Goal: Task Accomplishment & Management: Complete application form

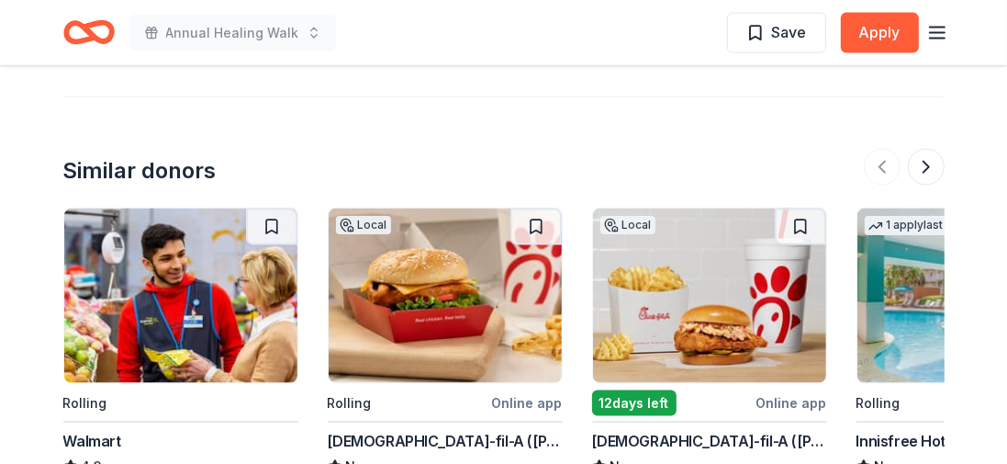
scroll to position [1747, 0]
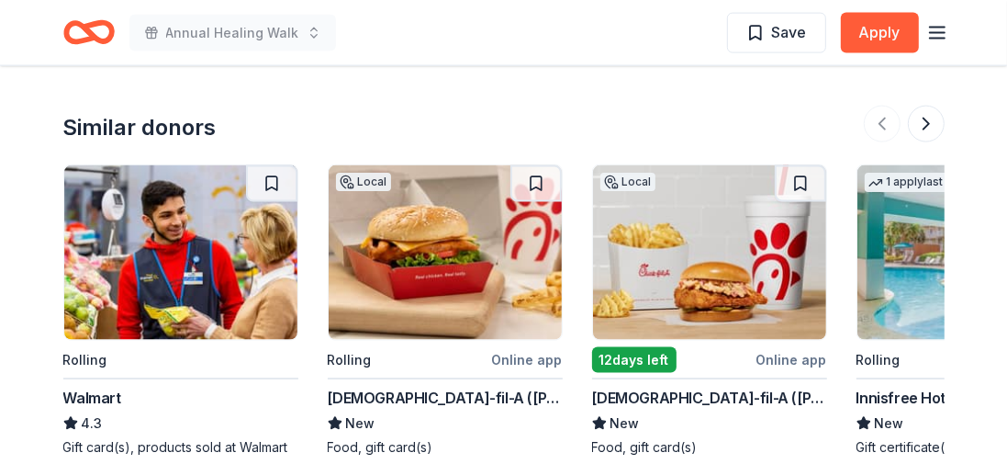
click at [194, 193] on img at bounding box center [180, 252] width 233 height 174
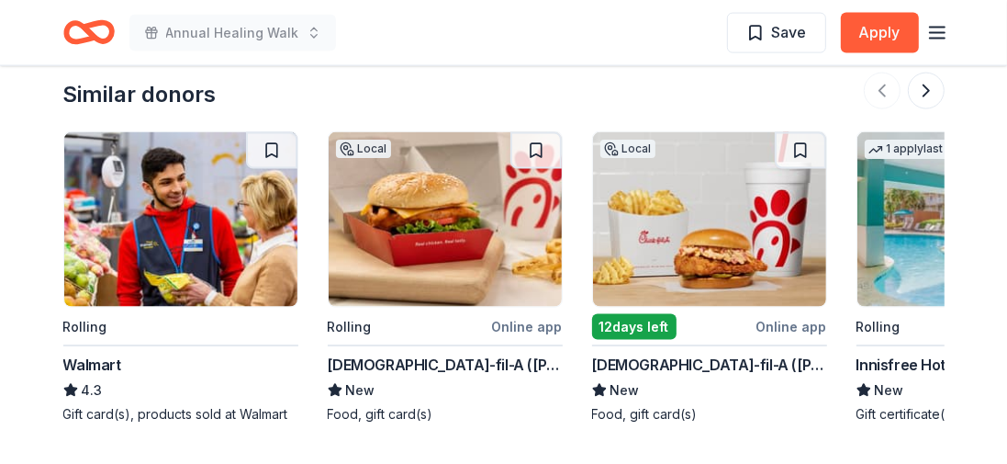
scroll to position [1838, 0]
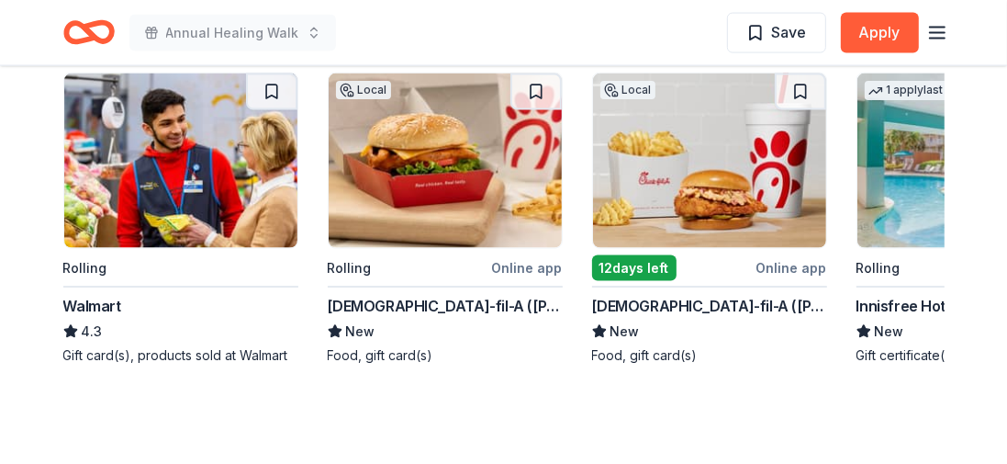
click at [625, 255] on div "12 days left" at bounding box center [634, 268] width 84 height 26
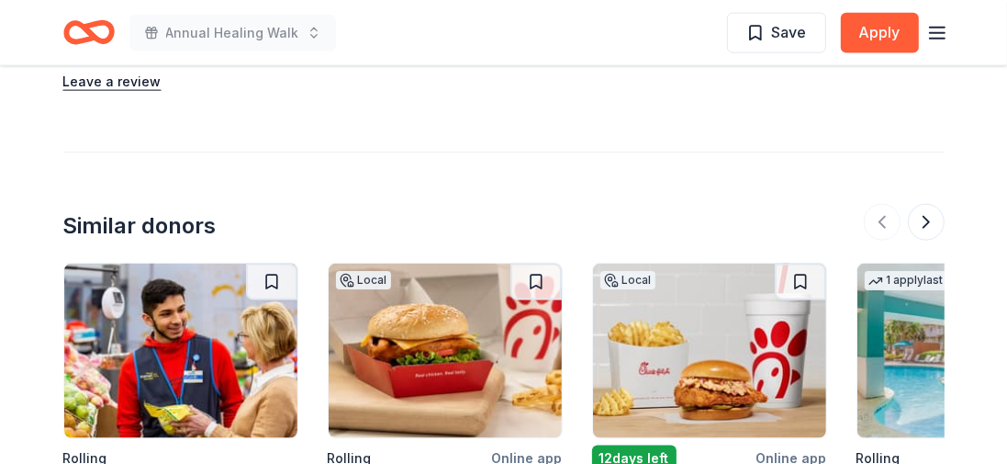
scroll to position [1655, 0]
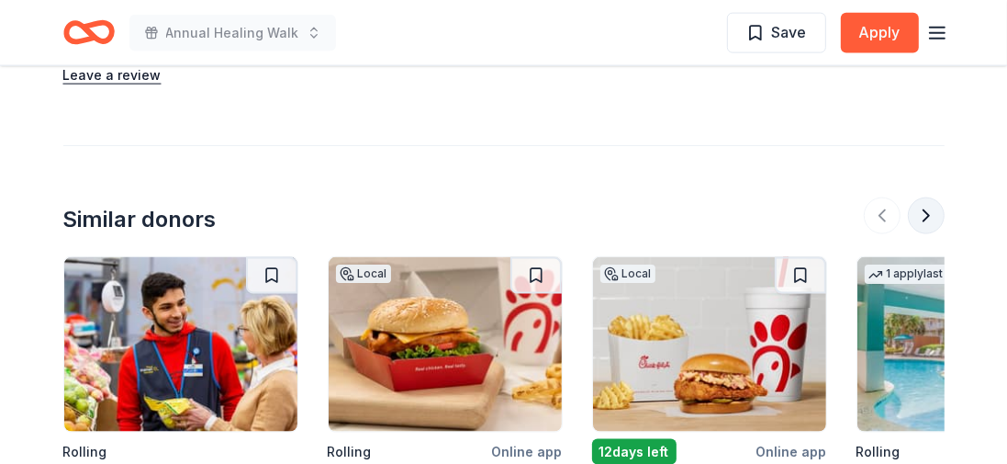
click at [928, 197] on button at bounding box center [926, 215] width 37 height 37
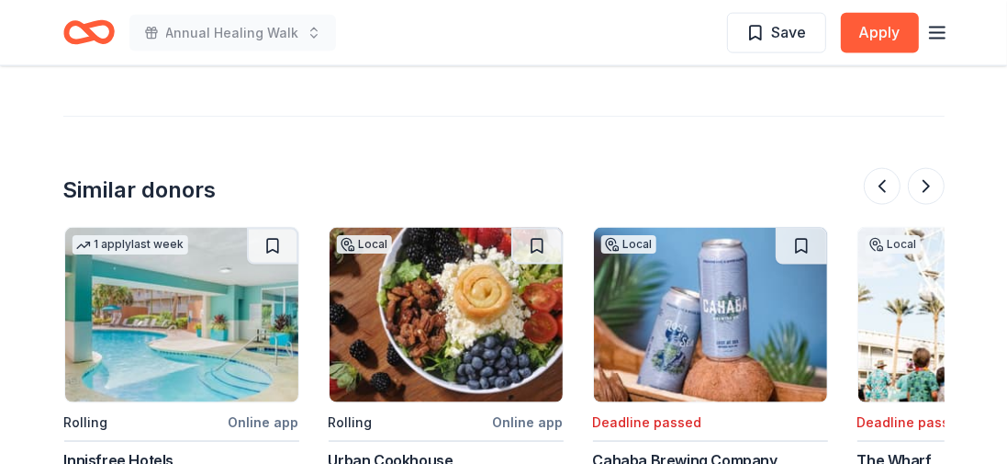
scroll to position [1563, 0]
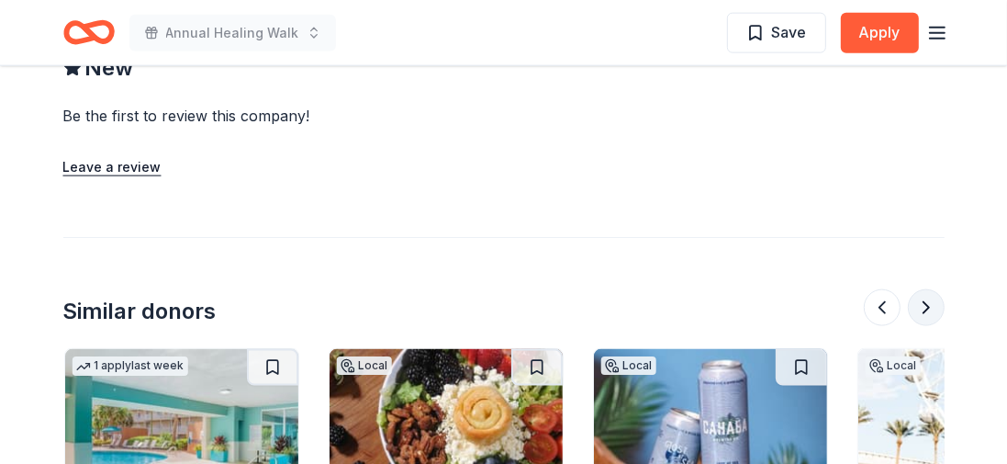
click at [927, 289] on button at bounding box center [926, 307] width 37 height 37
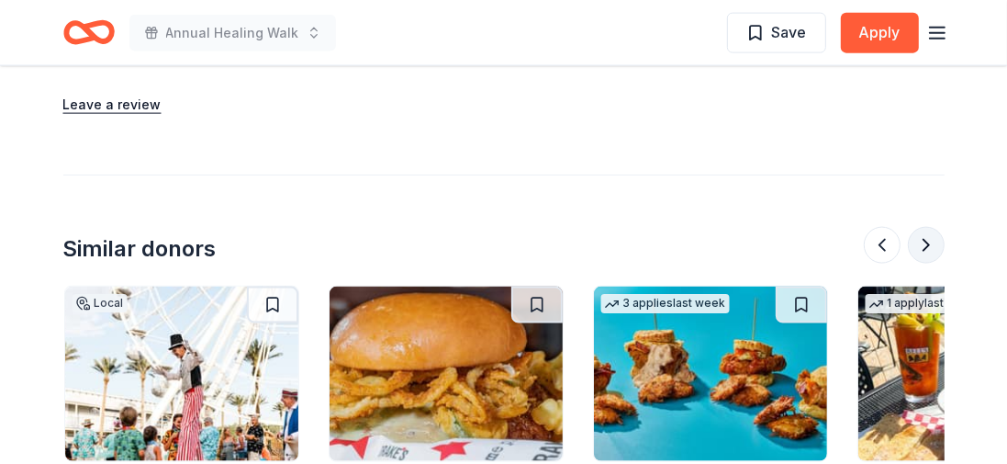
scroll to position [1655, 0]
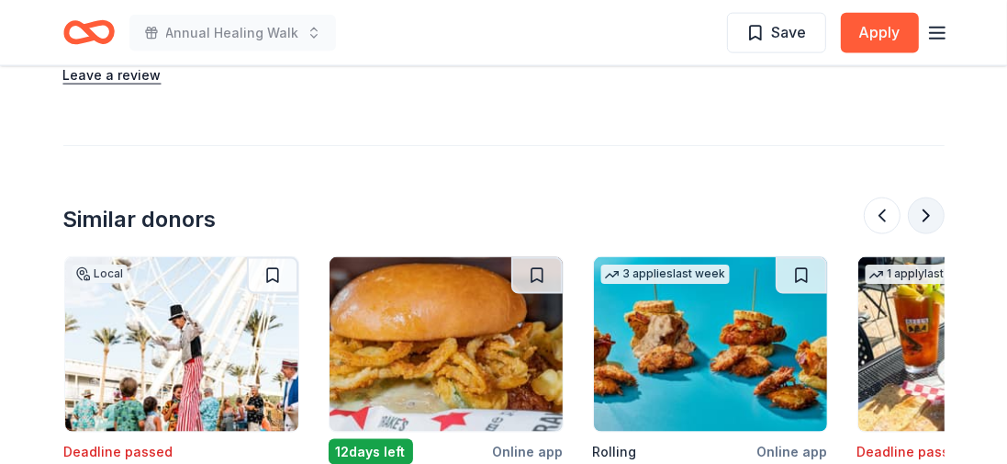
click at [922, 197] on button at bounding box center [926, 215] width 37 height 37
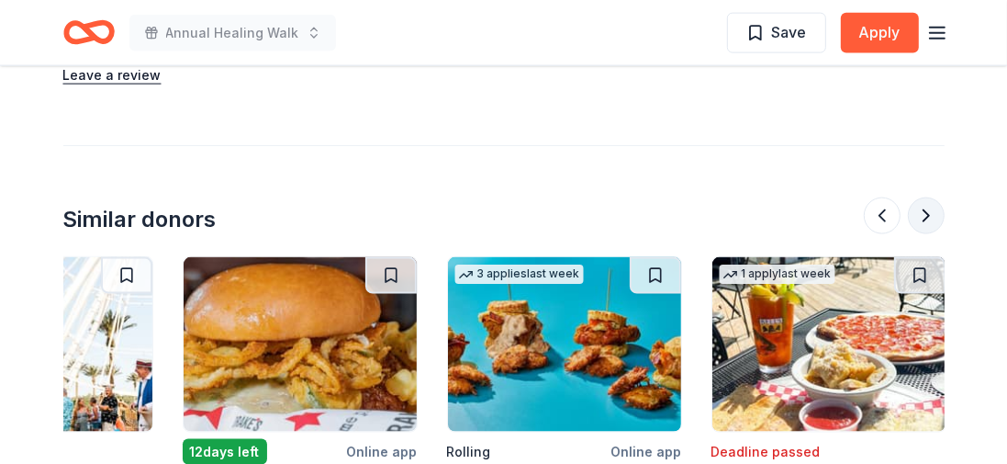
scroll to position [0, 1734]
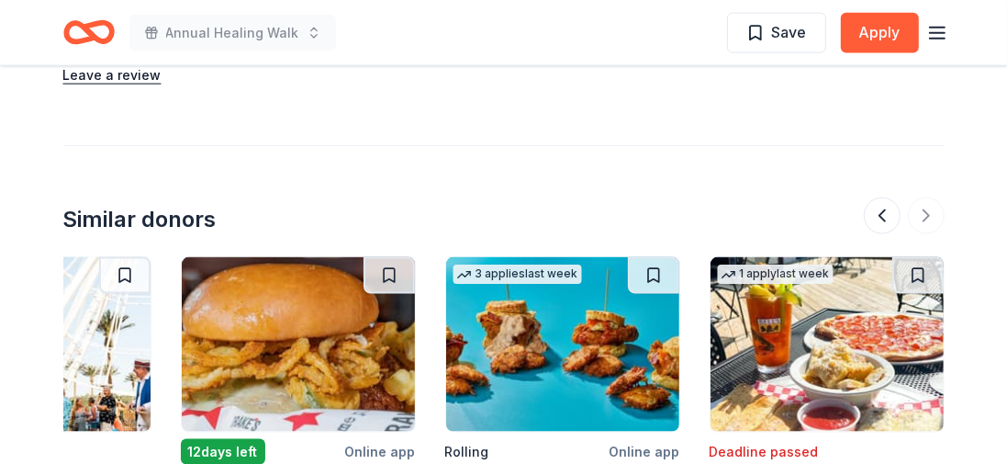
click at [920, 197] on div at bounding box center [904, 215] width 81 height 37
click at [868, 197] on button at bounding box center [882, 215] width 37 height 37
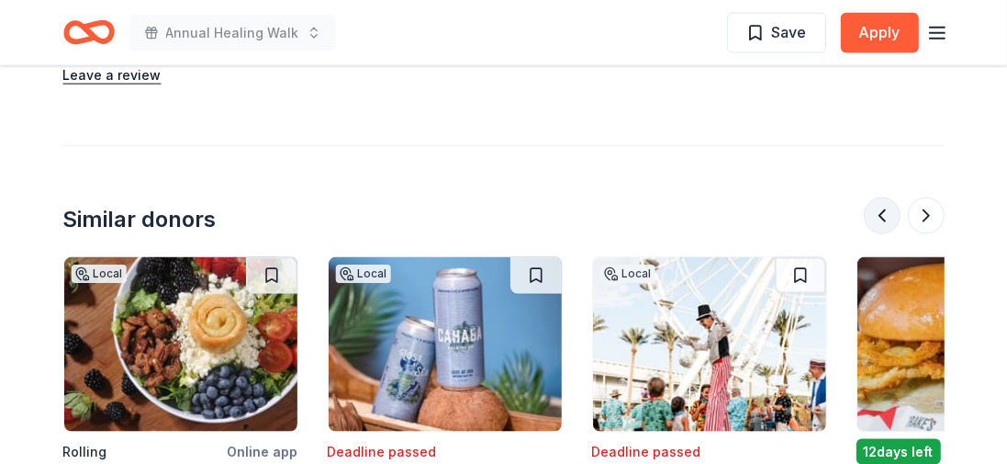
click at [868, 197] on button at bounding box center [882, 215] width 37 height 37
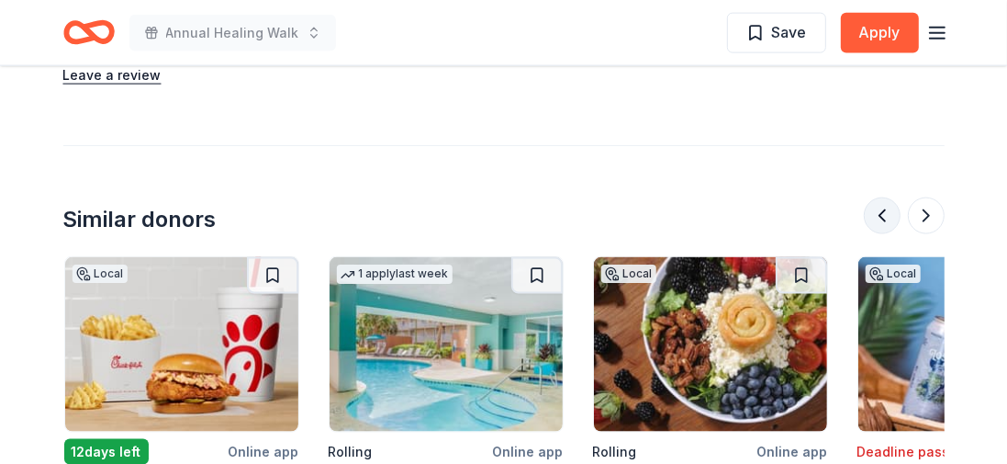
click at [868, 197] on button at bounding box center [882, 215] width 37 height 37
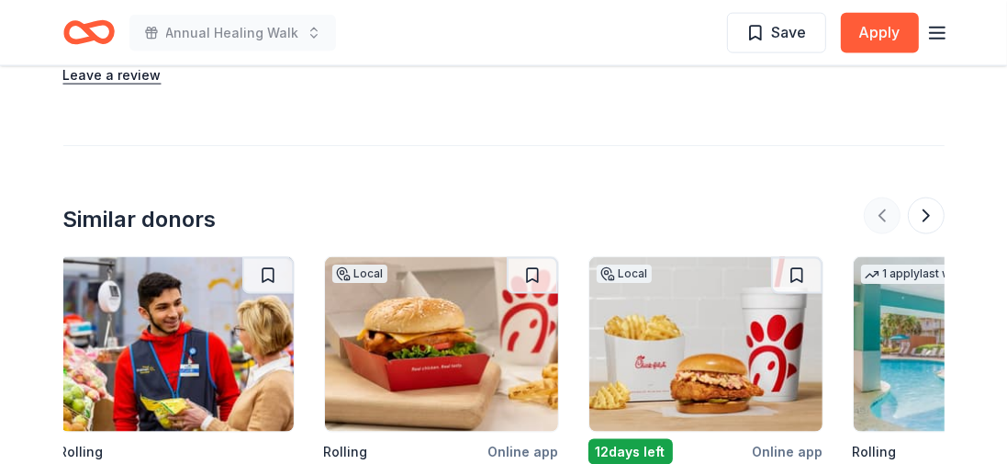
scroll to position [0, 0]
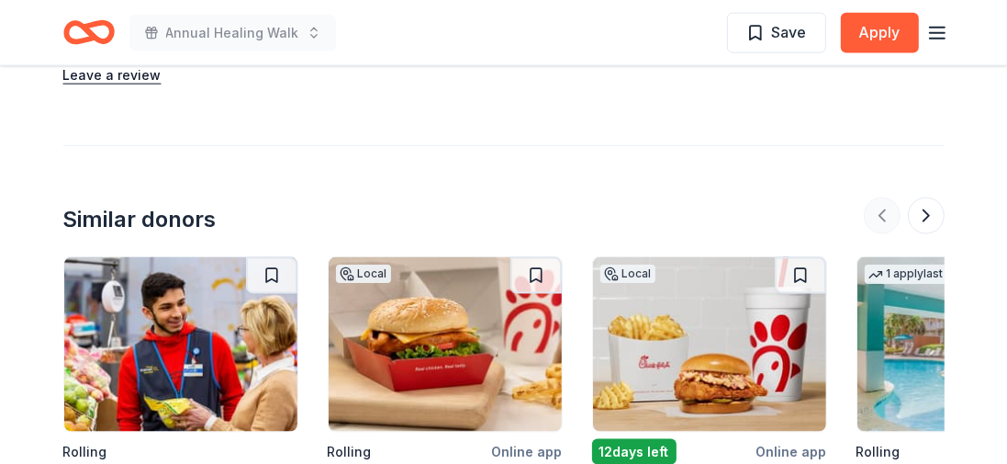
click at [868, 197] on div at bounding box center [904, 215] width 81 height 37
click at [166, 257] on img at bounding box center [180, 344] width 233 height 174
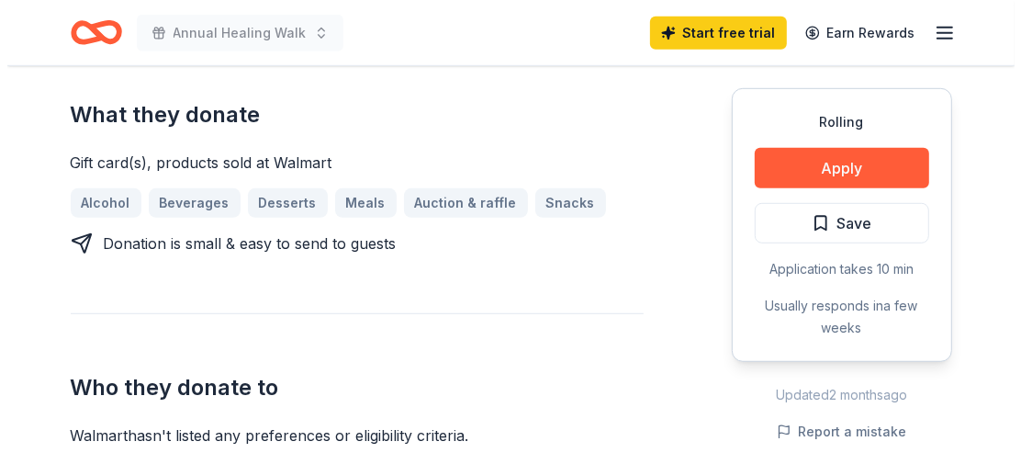
scroll to position [734, 0]
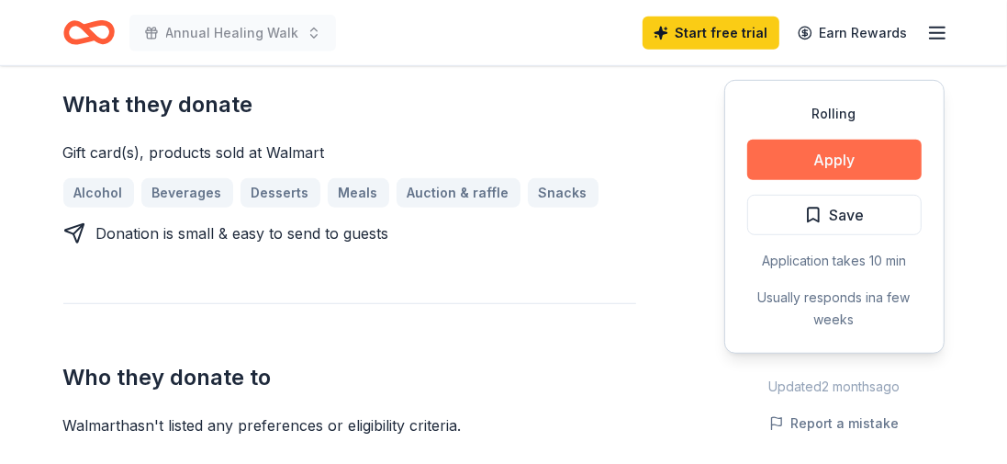
click at [820, 153] on button "Apply" at bounding box center [834, 160] width 174 height 40
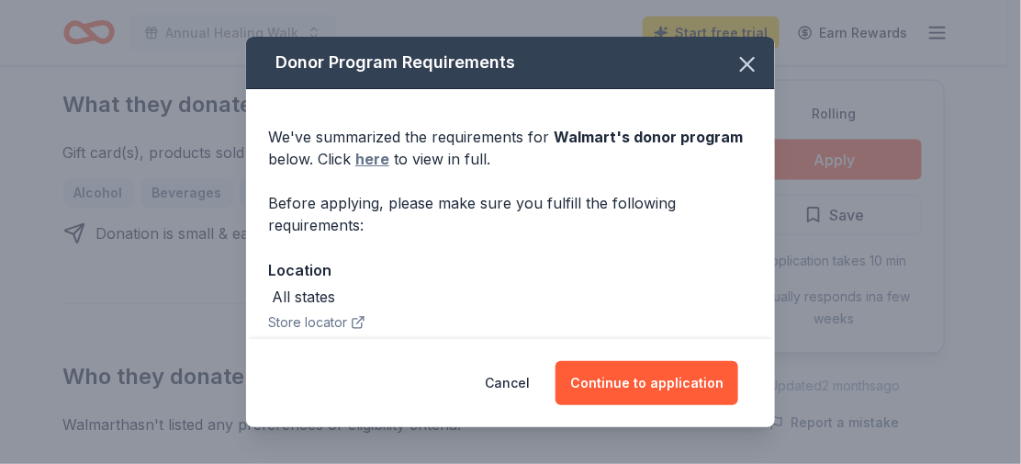
click at [370, 156] on link "here" at bounding box center [372, 159] width 34 height 22
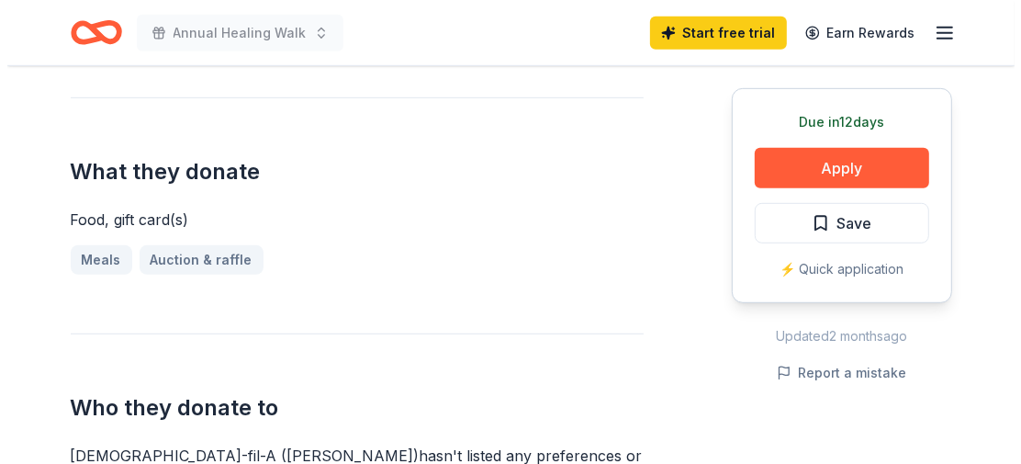
scroll to position [734, 0]
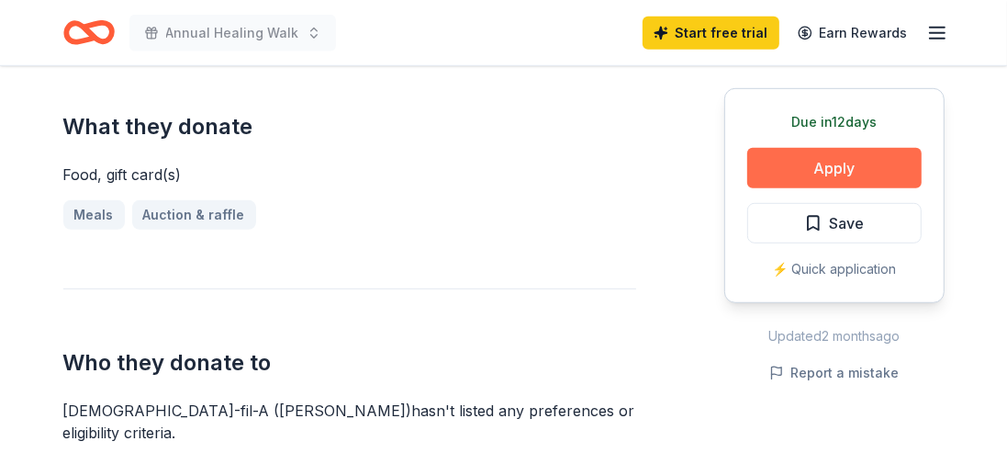
click at [844, 159] on button "Apply" at bounding box center [834, 168] width 174 height 40
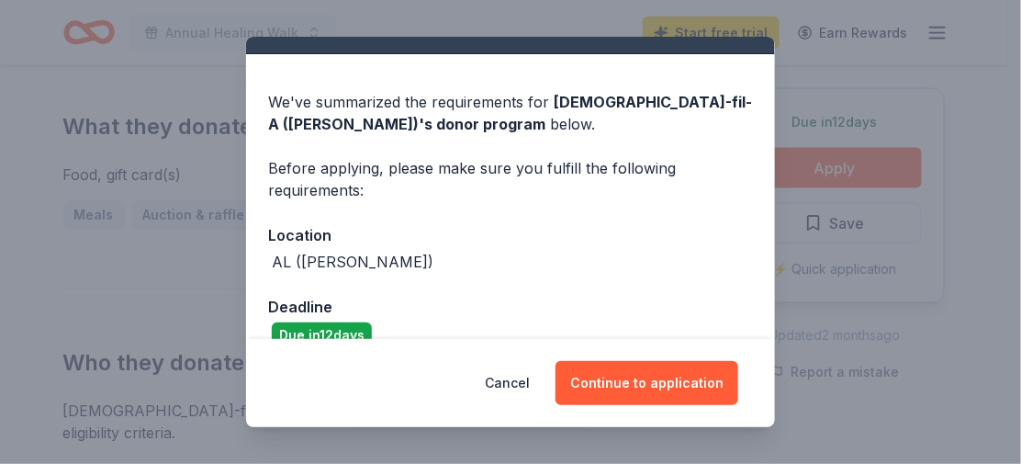
scroll to position [64, 0]
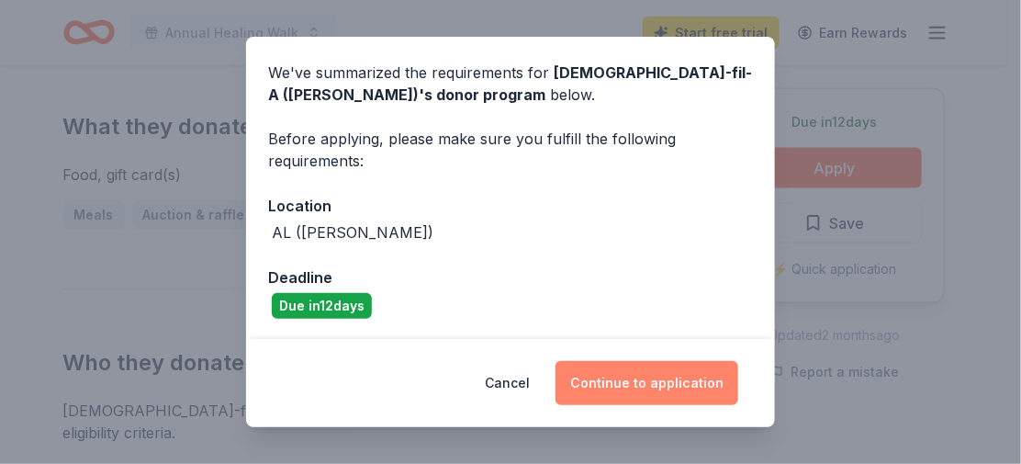
click at [634, 379] on button "Continue to application" at bounding box center [647, 383] width 183 height 44
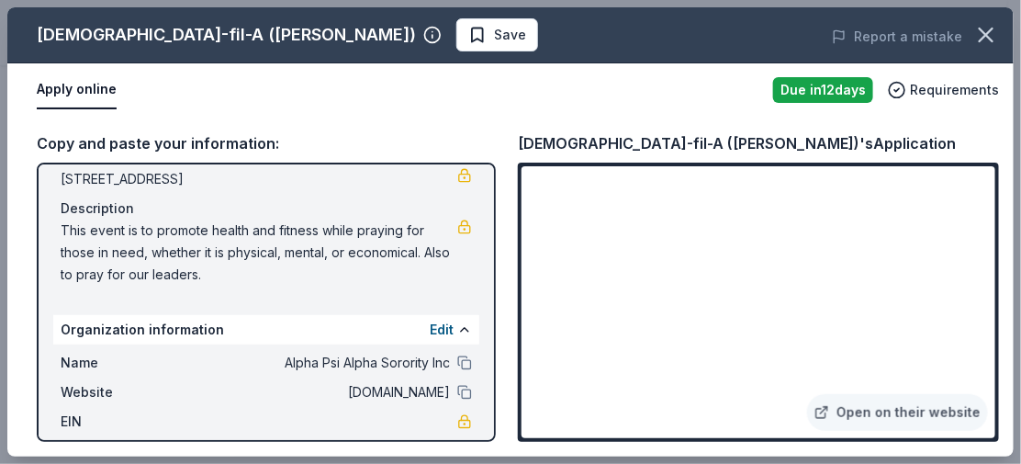
scroll to position [0, 0]
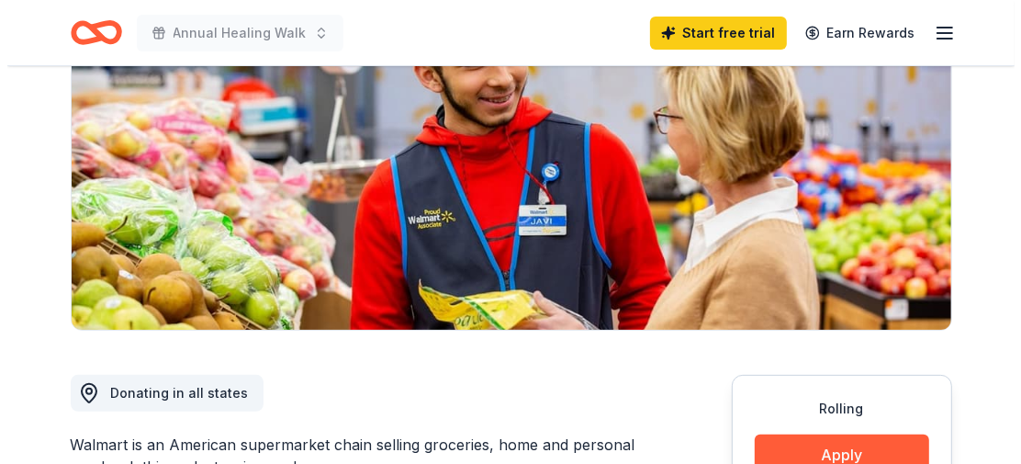
scroll to position [458, 0]
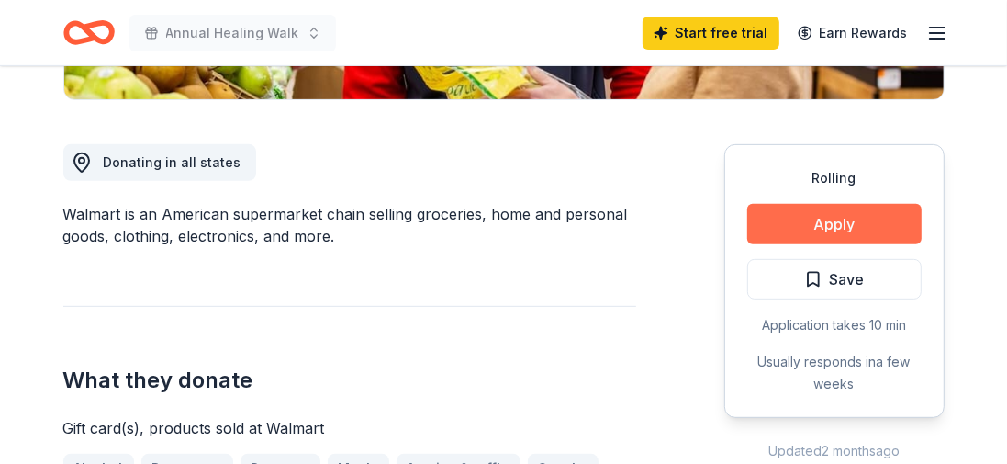
click at [826, 213] on button "Apply" at bounding box center [834, 224] width 174 height 40
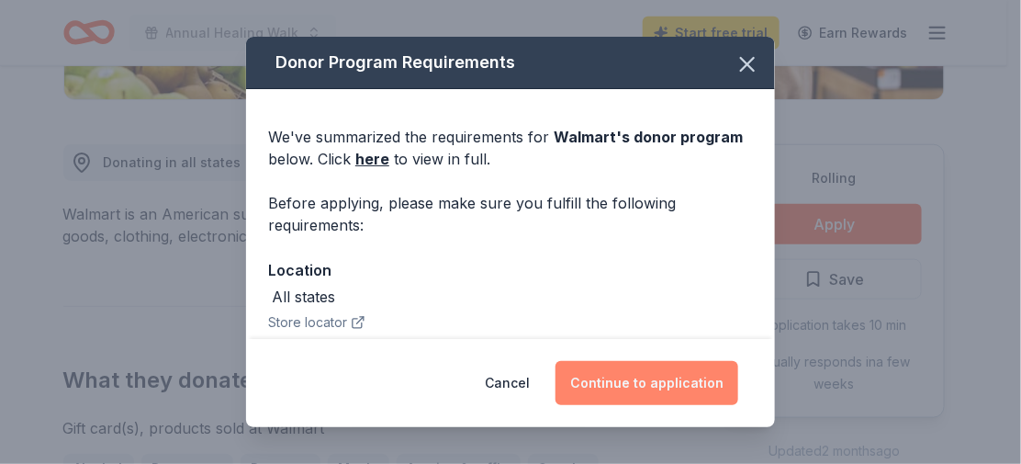
click at [630, 376] on button "Continue to application" at bounding box center [647, 383] width 183 height 44
